Goal: Task Accomplishment & Management: Use online tool/utility

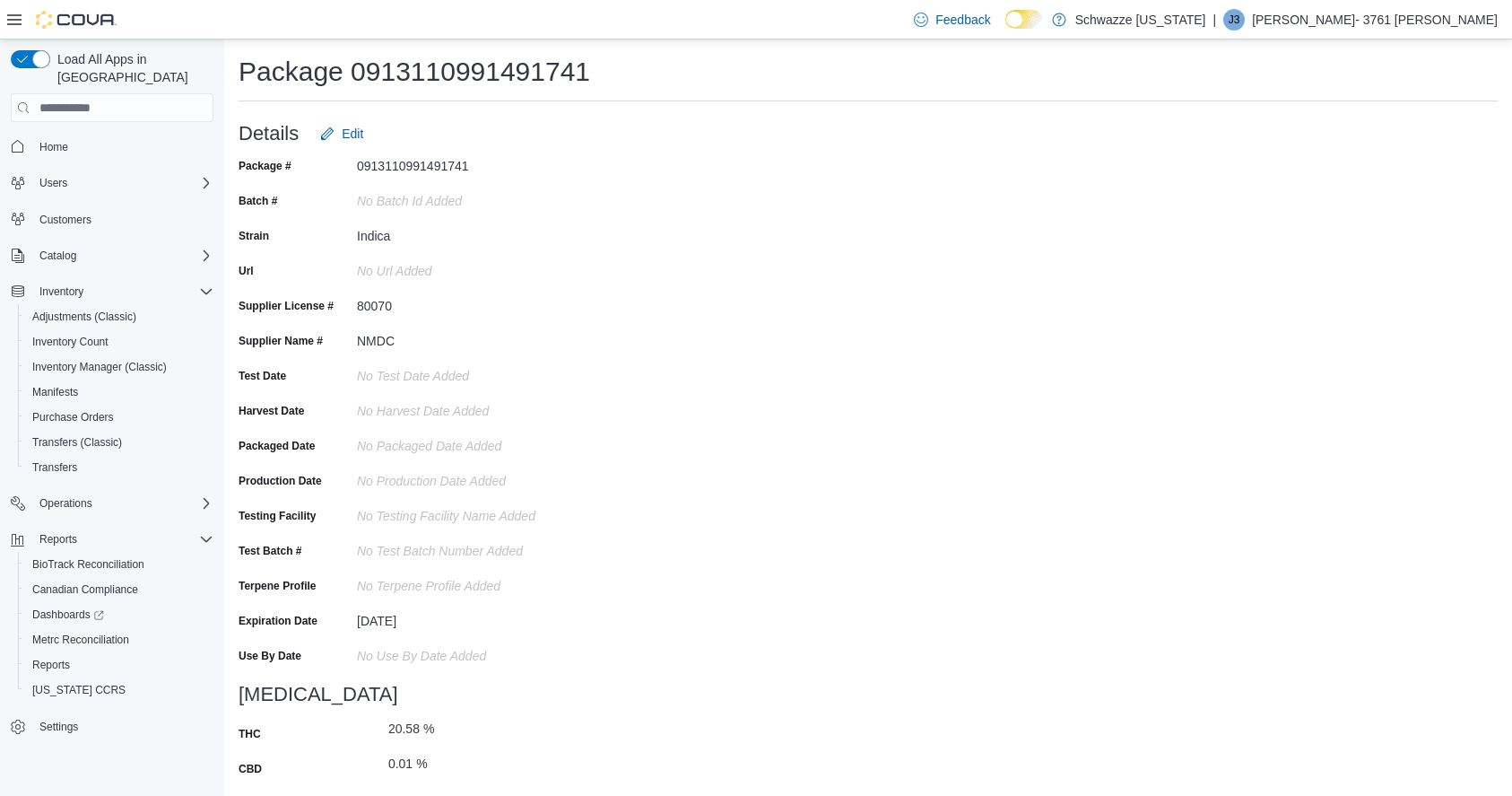
scroll to position [7, 0]
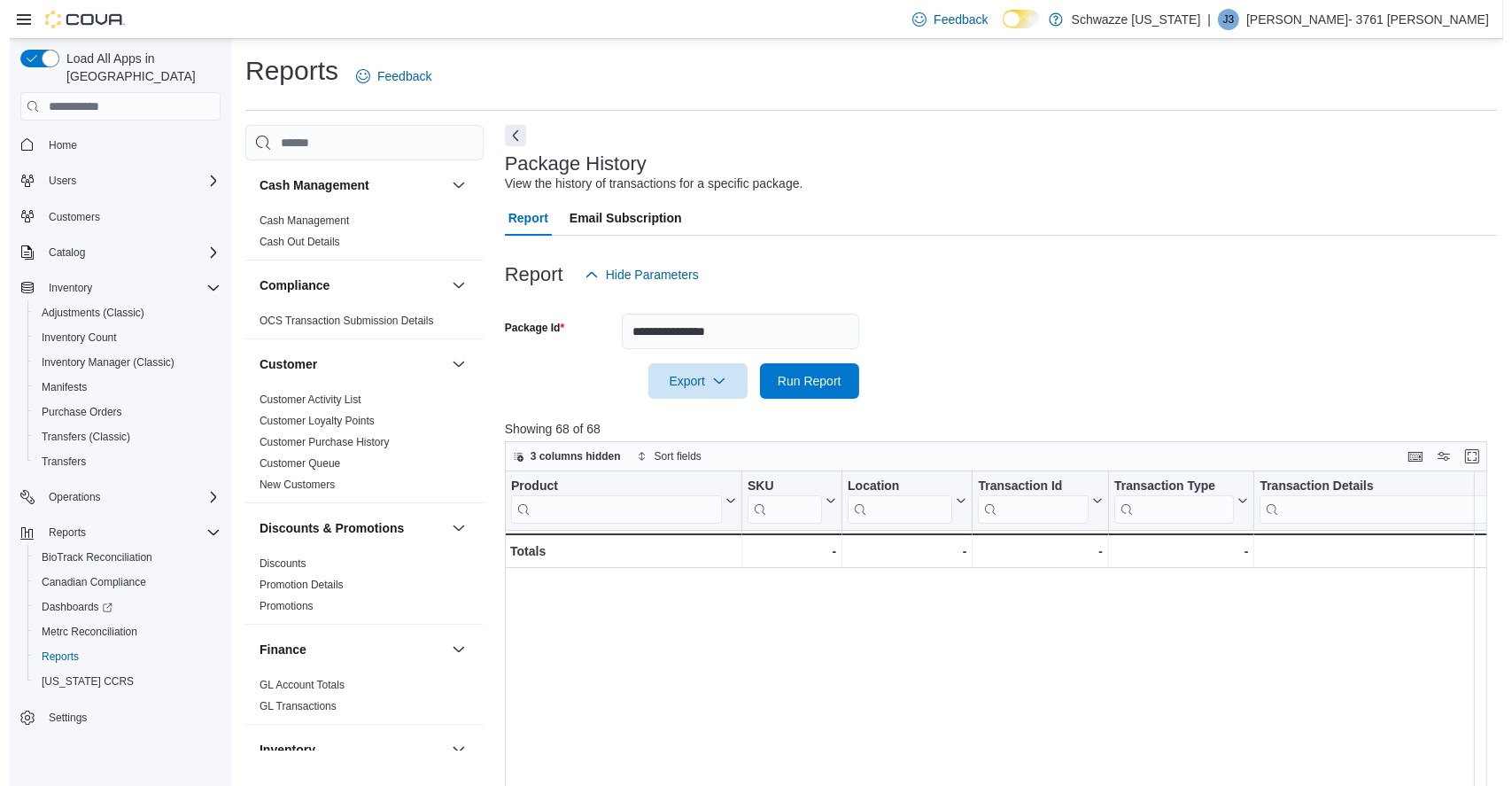
scroll to position [0, 1195]
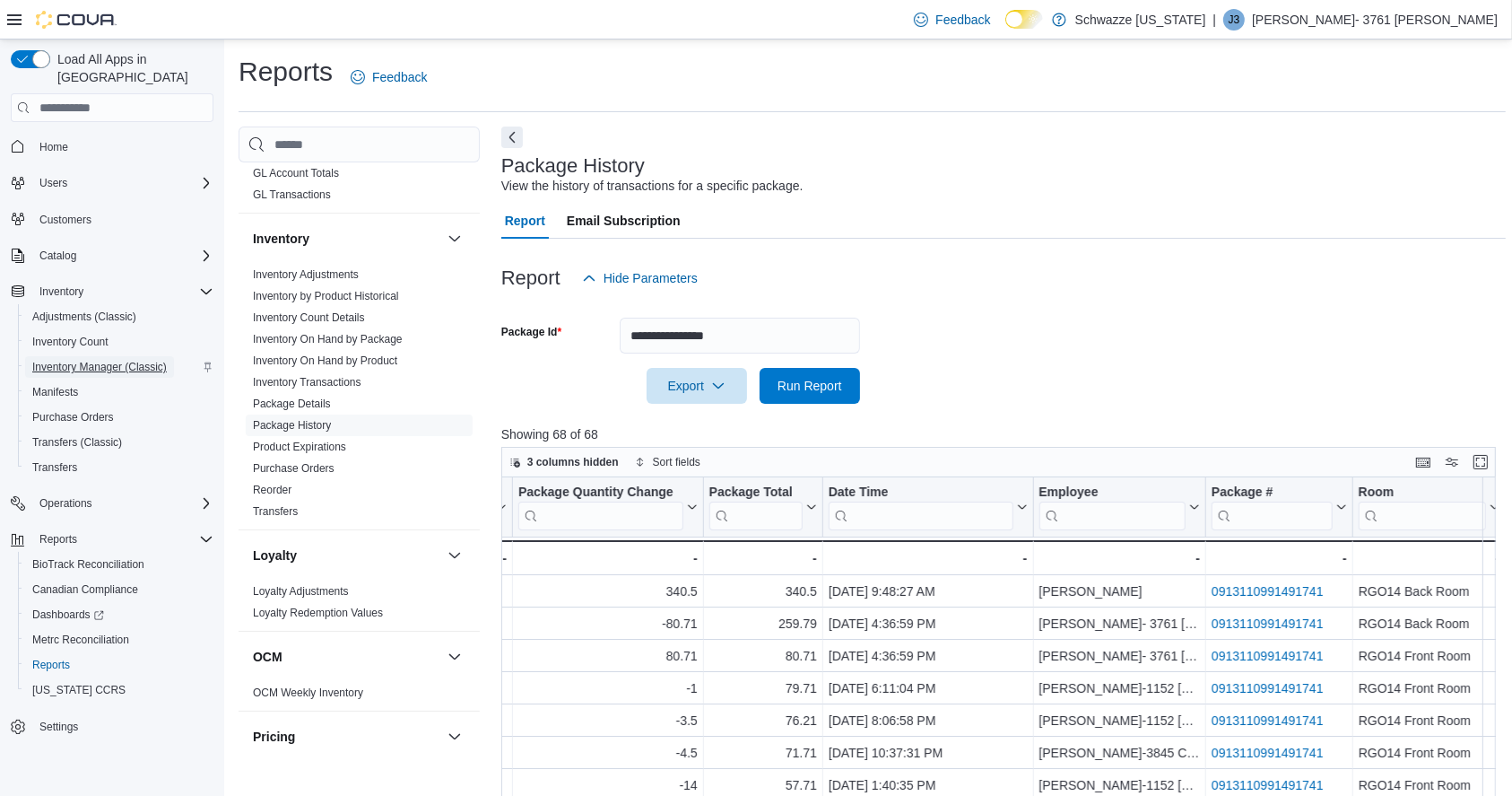
click at [96, 360] on span "Inventory Manager (Classic)" at bounding box center [100, 367] width 134 height 15
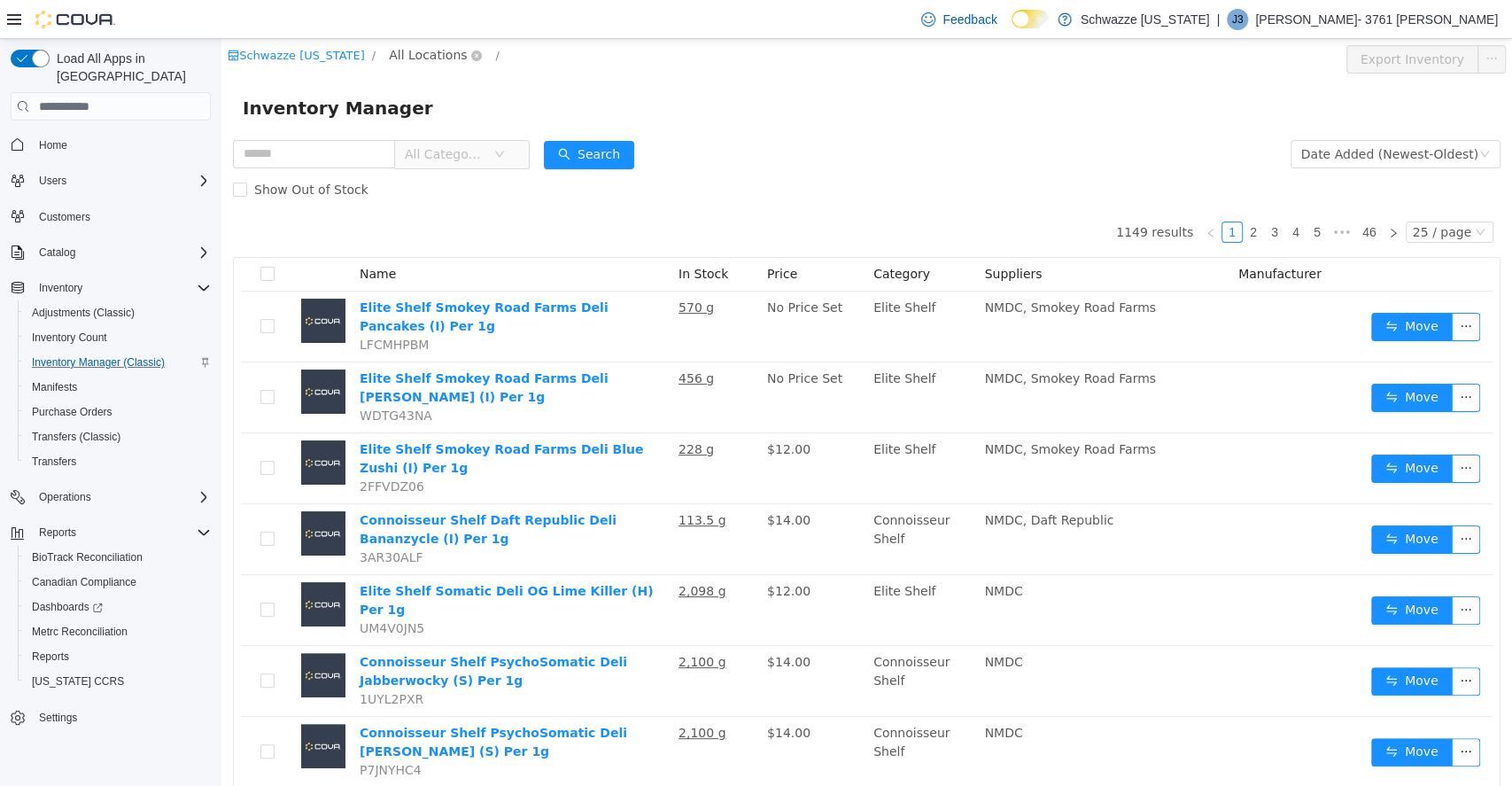
click at [418, 53] on span "All Locations" at bounding box center [428, 55] width 78 height 20
type input "***"
click at [505, 188] on span "RGO14 Ruidoso" at bounding box center [485, 182] width 97 height 14
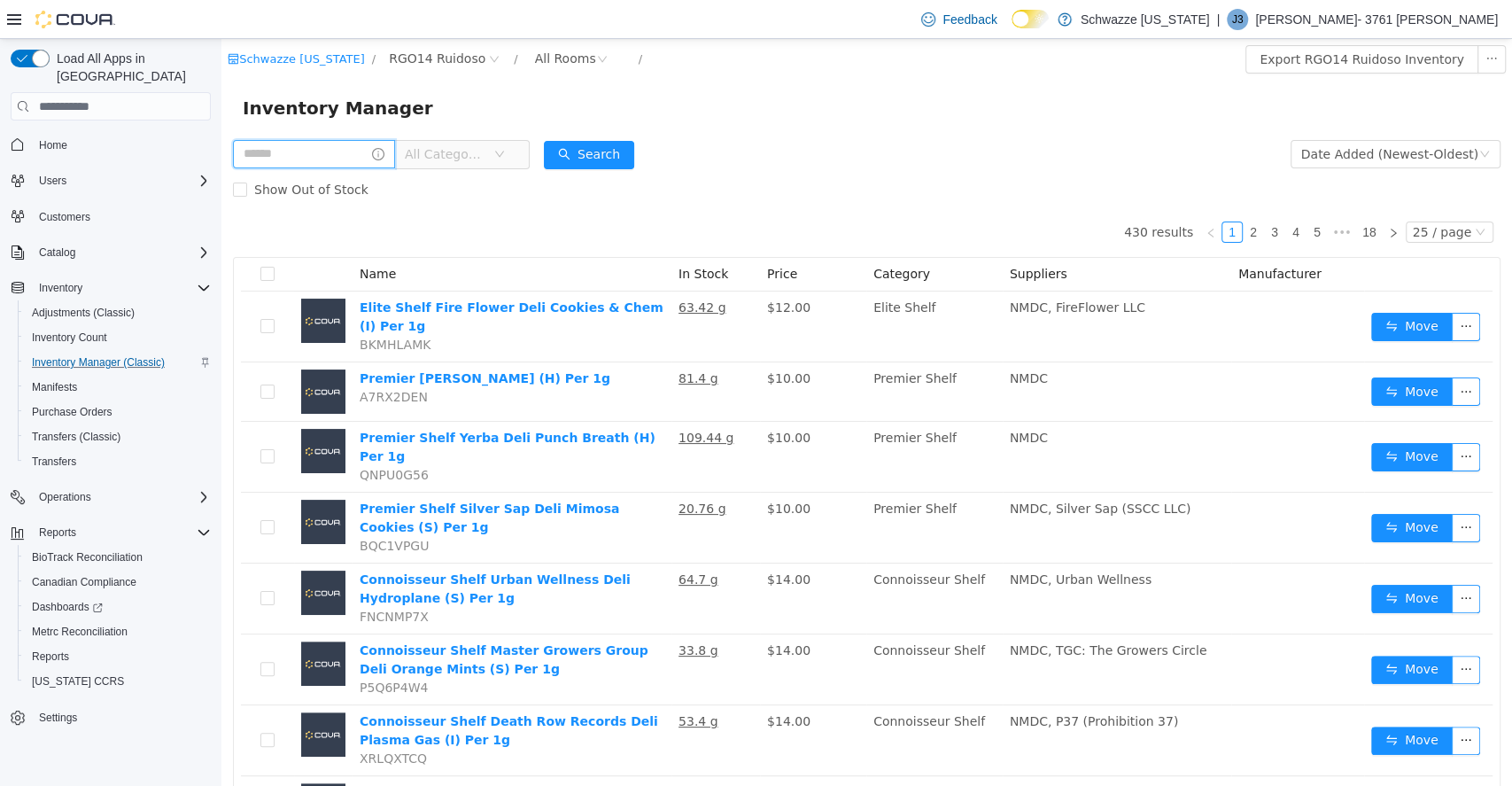
click at [344, 154] on input "text" at bounding box center [314, 154] width 162 height 29
type input "********"
click at [618, 162] on button "Search" at bounding box center [605, 155] width 91 height 29
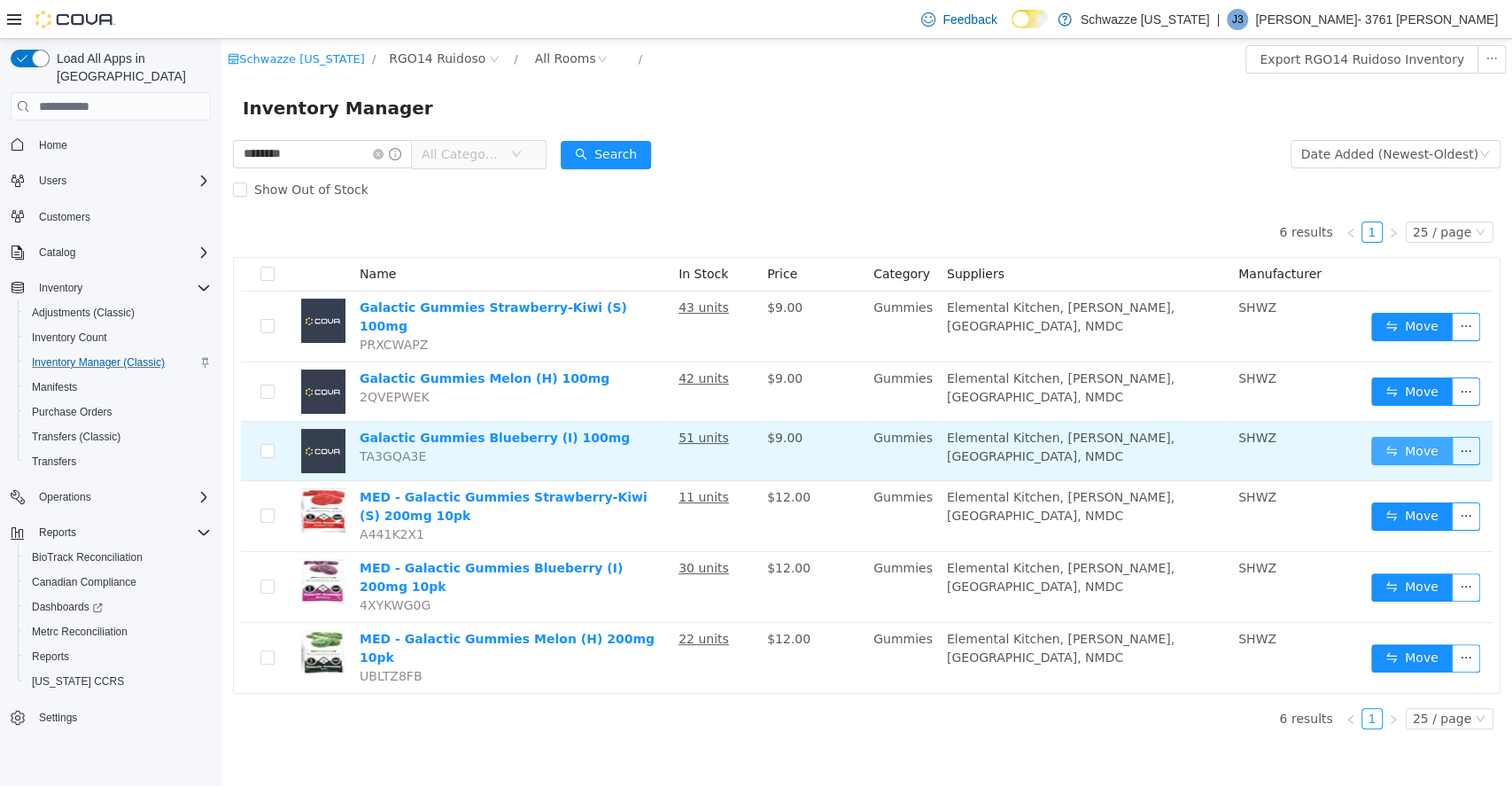
click at [1402, 437] on button "Move" at bounding box center [1412, 451] width 82 height 29
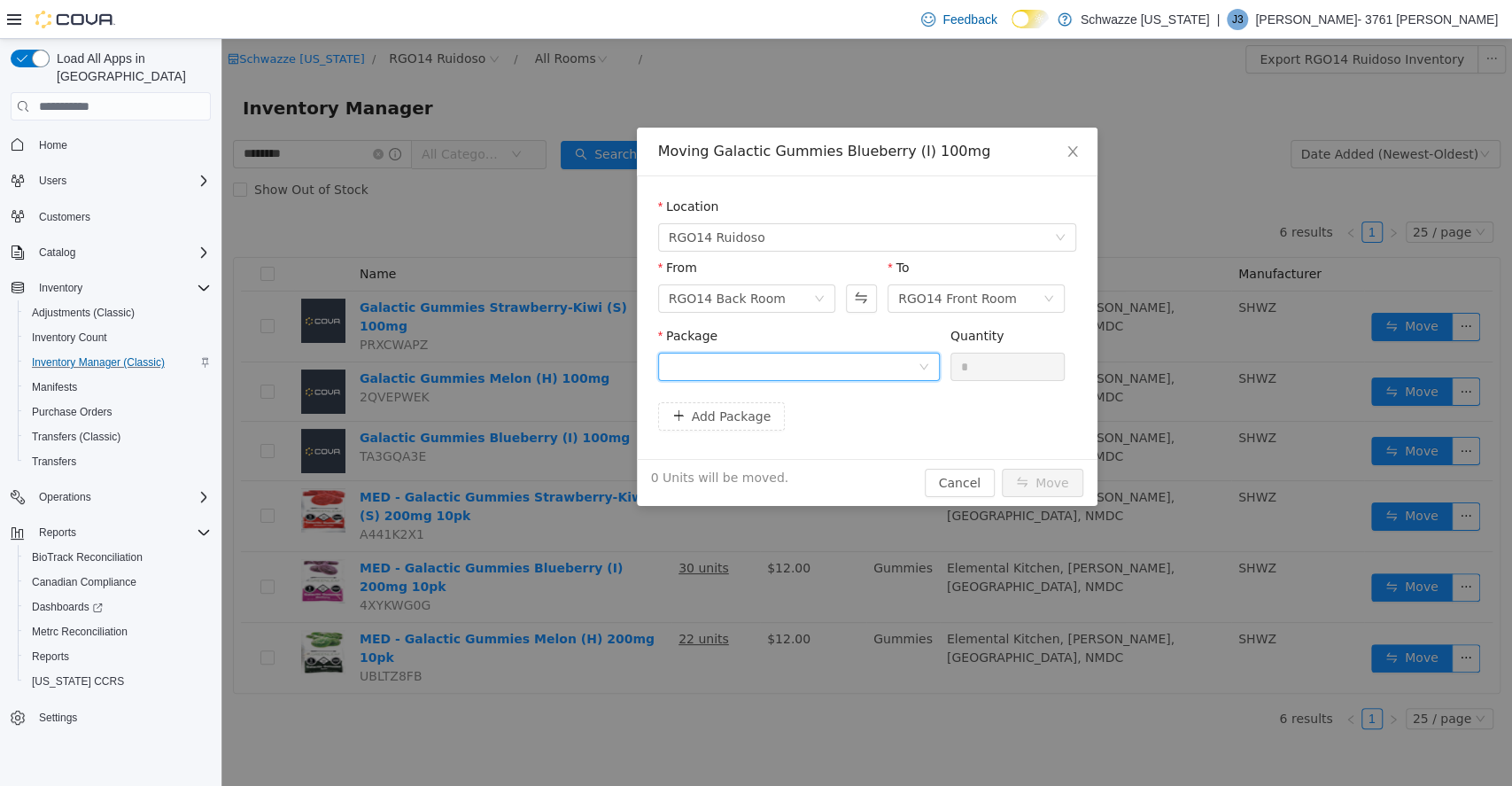
click at [794, 359] on div at bounding box center [794, 367] width 249 height 27
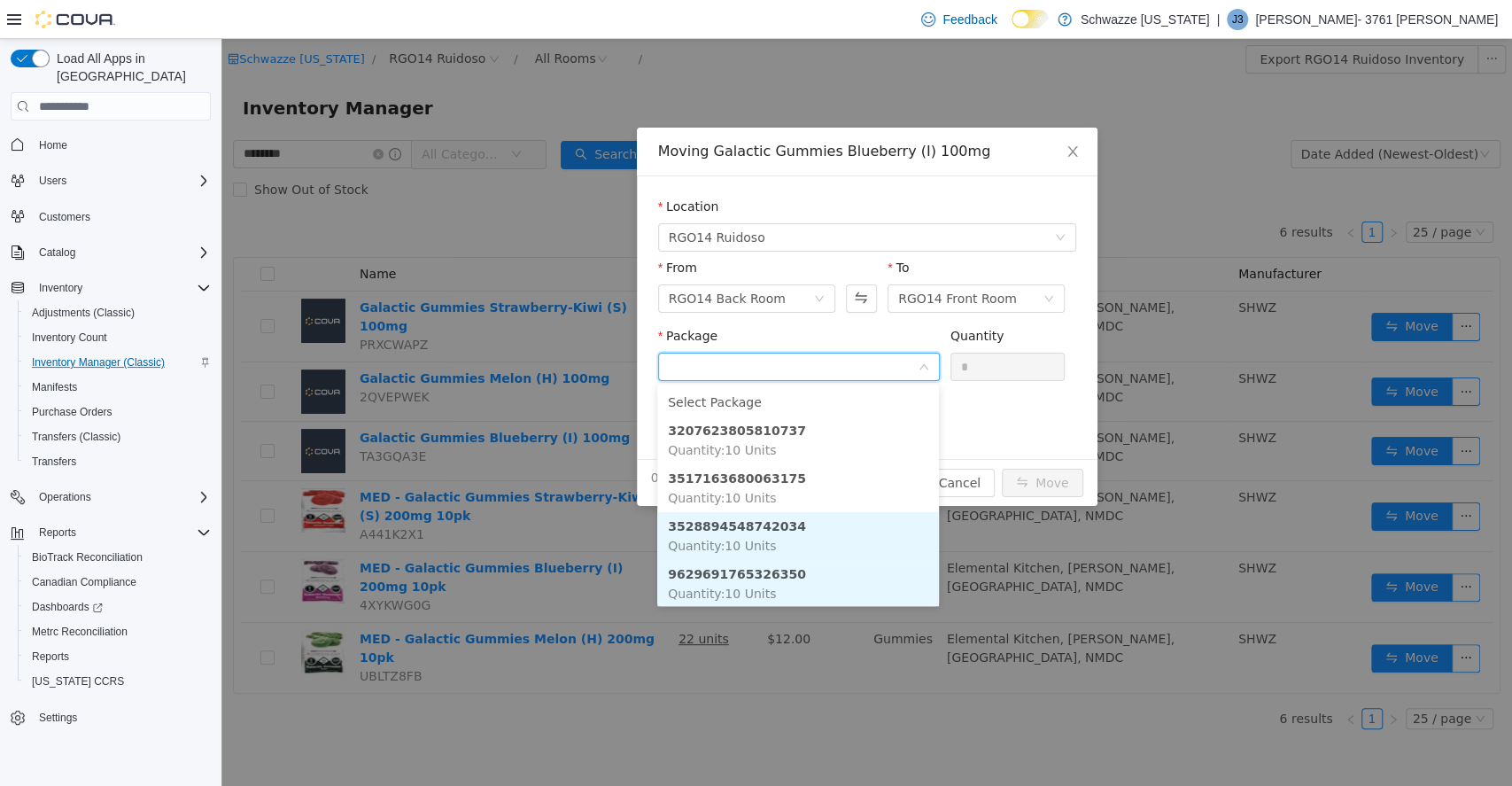
scroll to position [1, 0]
click at [763, 586] on span "Quantity : 10 Units" at bounding box center [722, 593] width 109 height 14
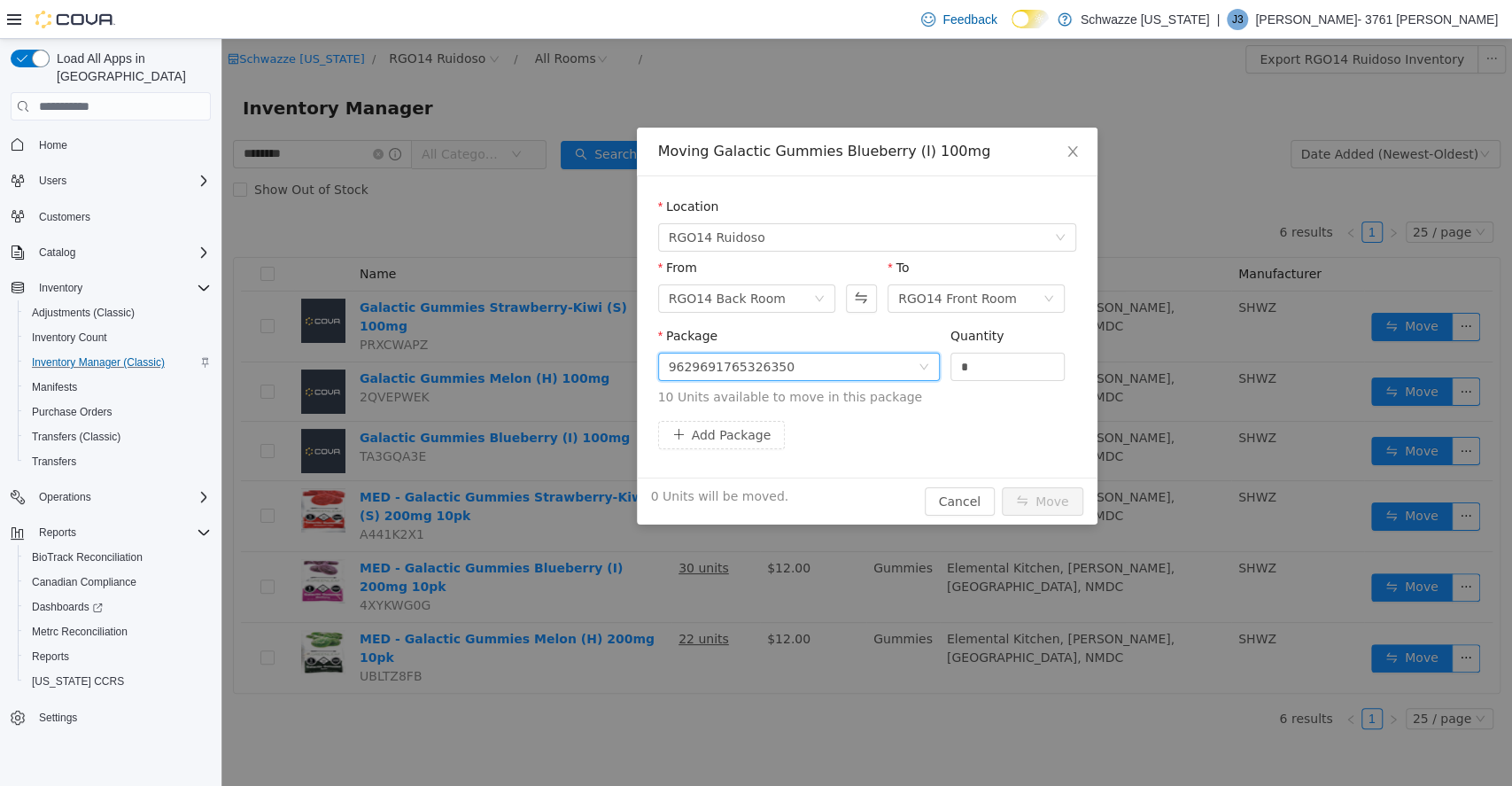
click at [989, 349] on div "Quantity" at bounding box center [1008, 340] width 115 height 26
click at [992, 357] on input "*" at bounding box center [1008, 367] width 113 height 27
type input "**"
click at [1045, 509] on button "Move" at bounding box center [1042, 502] width 82 height 29
